Goal: Navigation & Orientation: Go to known website

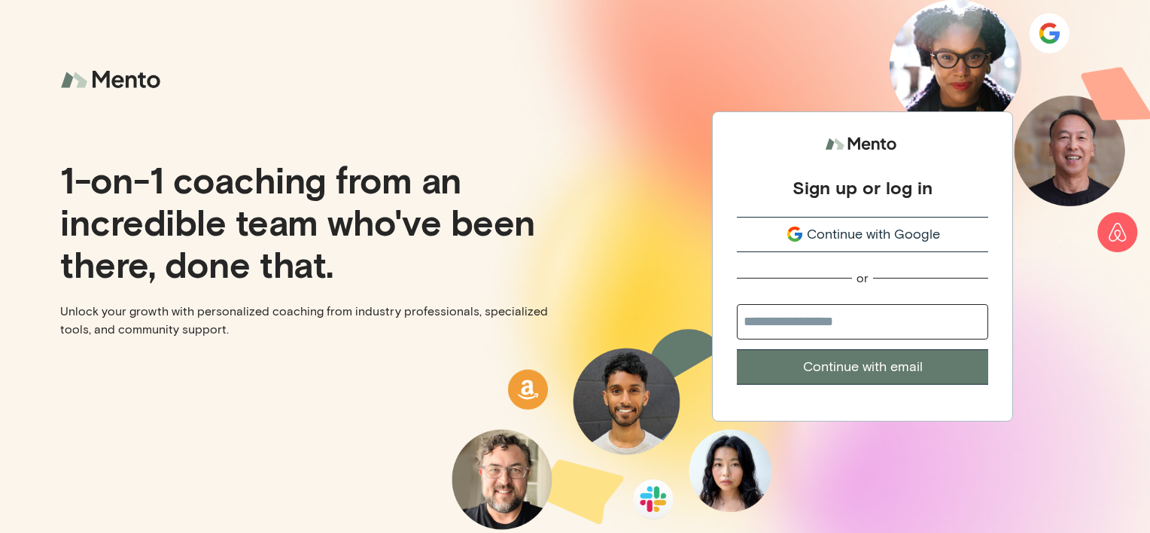
click at [761, 214] on div "Sign up or log in Continue with Google or Continue with email" at bounding box center [862, 257] width 251 height 254
click at [755, 238] on div "Continue with Google" at bounding box center [862, 234] width 251 height 20
